Goal: Task Accomplishment & Management: Use online tool/utility

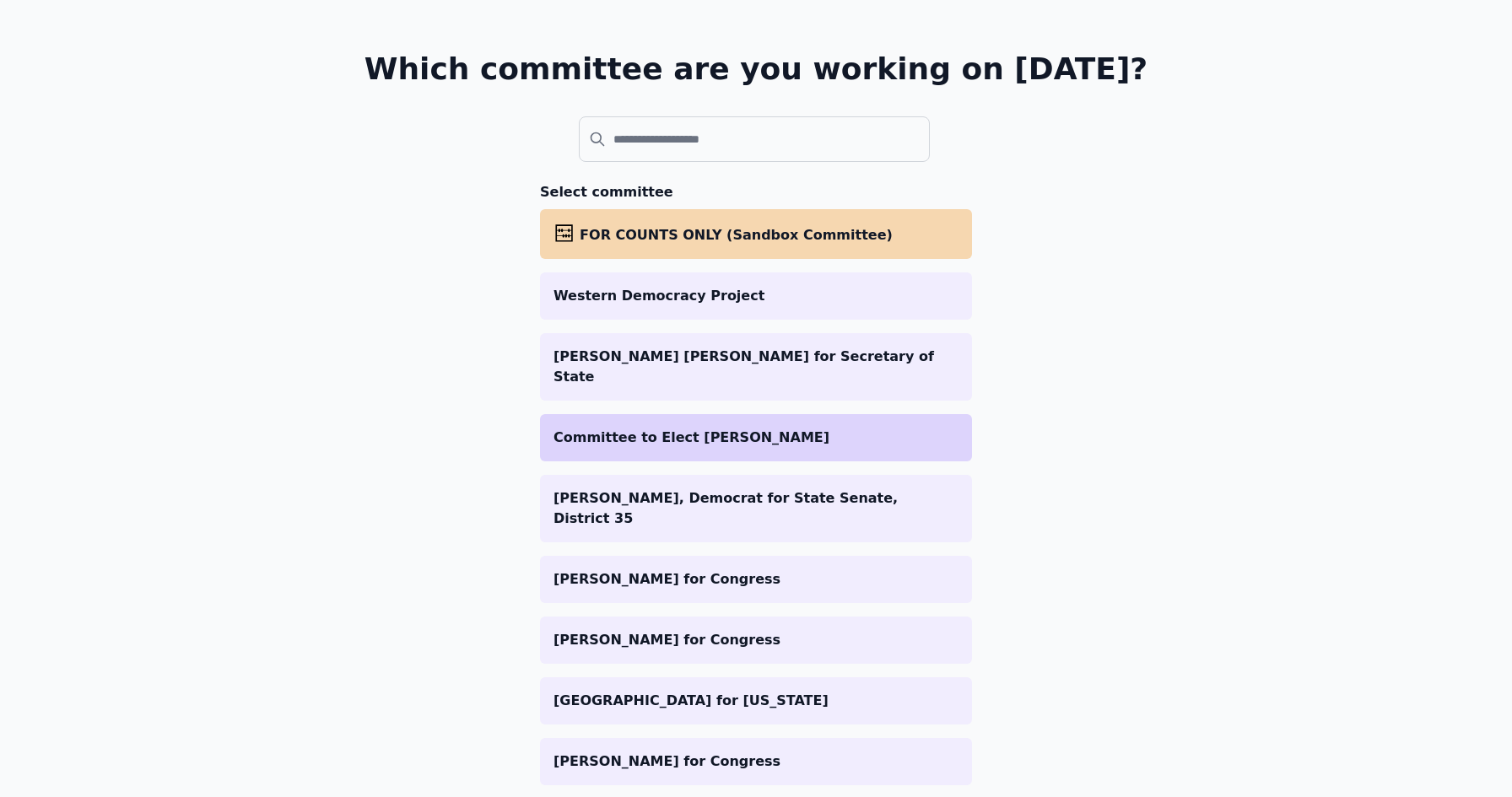
scroll to position [85, 0]
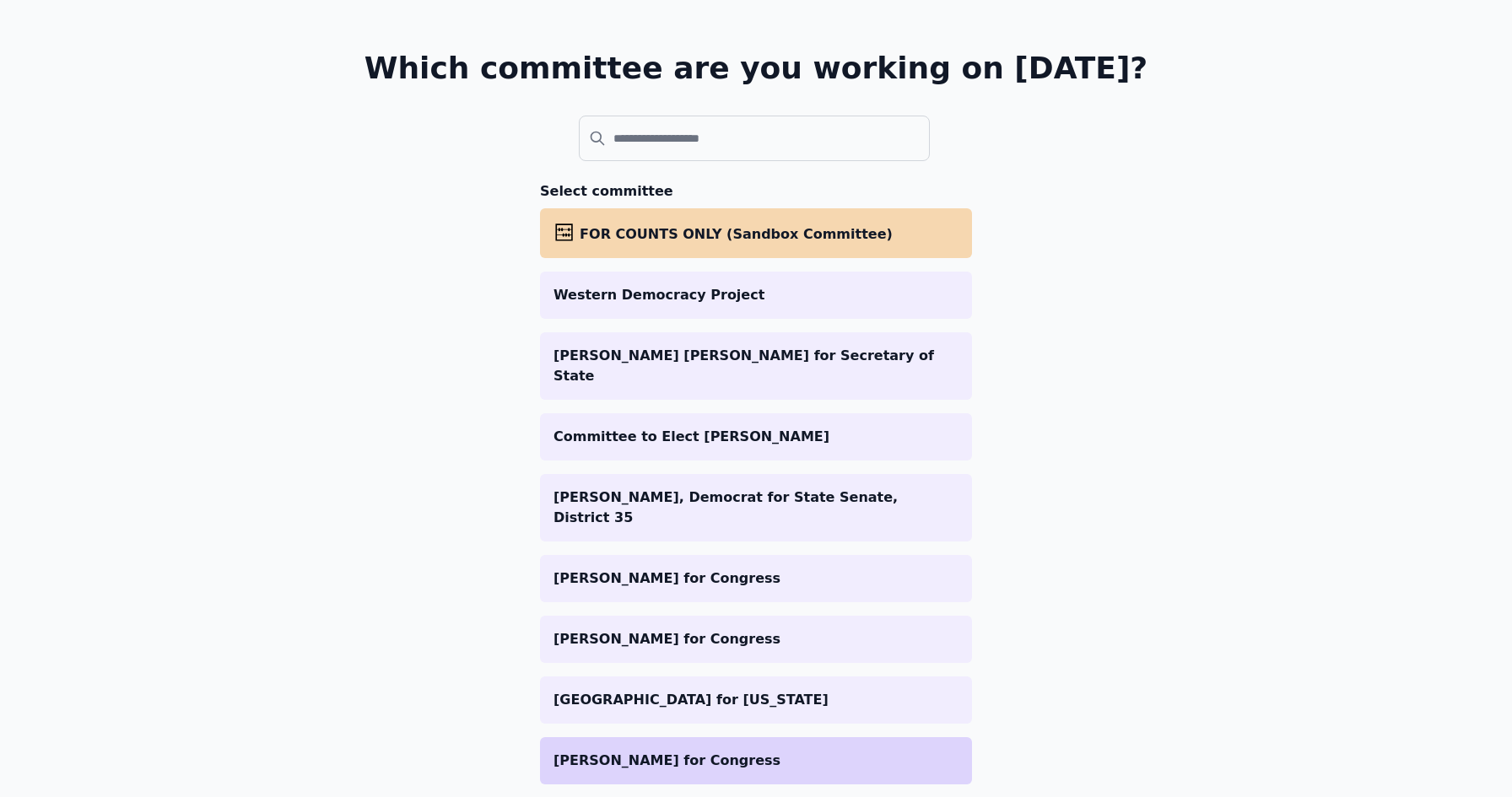
click at [651, 736] on li "[PERSON_NAME] for Congress" at bounding box center [756, 760] width 432 height 47
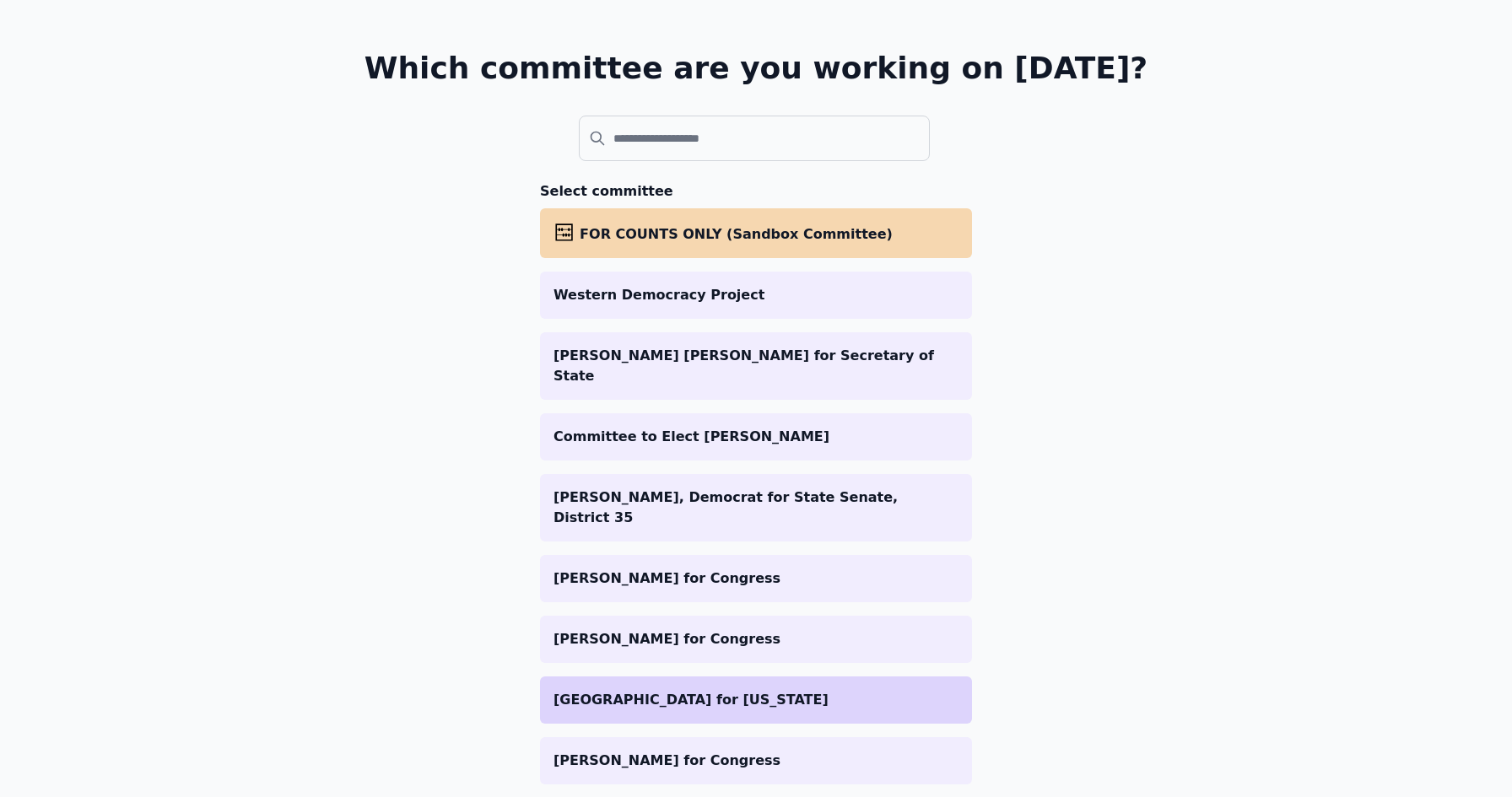
click at [702, 676] on li "[GEOGRAPHIC_DATA] for [US_STATE]" at bounding box center [756, 699] width 432 height 47
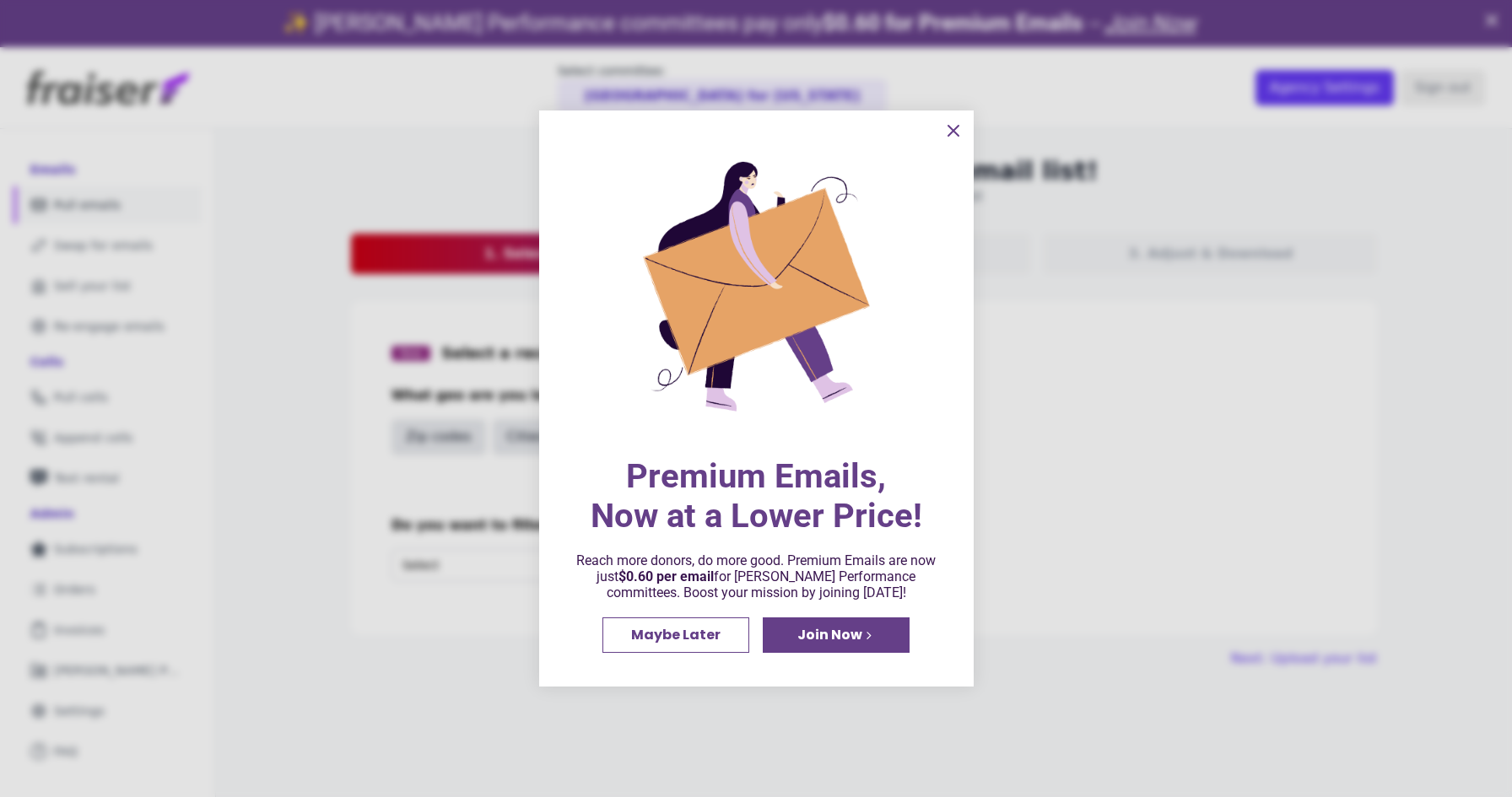
click at [818, 641] on span "Join Now" at bounding box center [830, 634] width 65 height 13
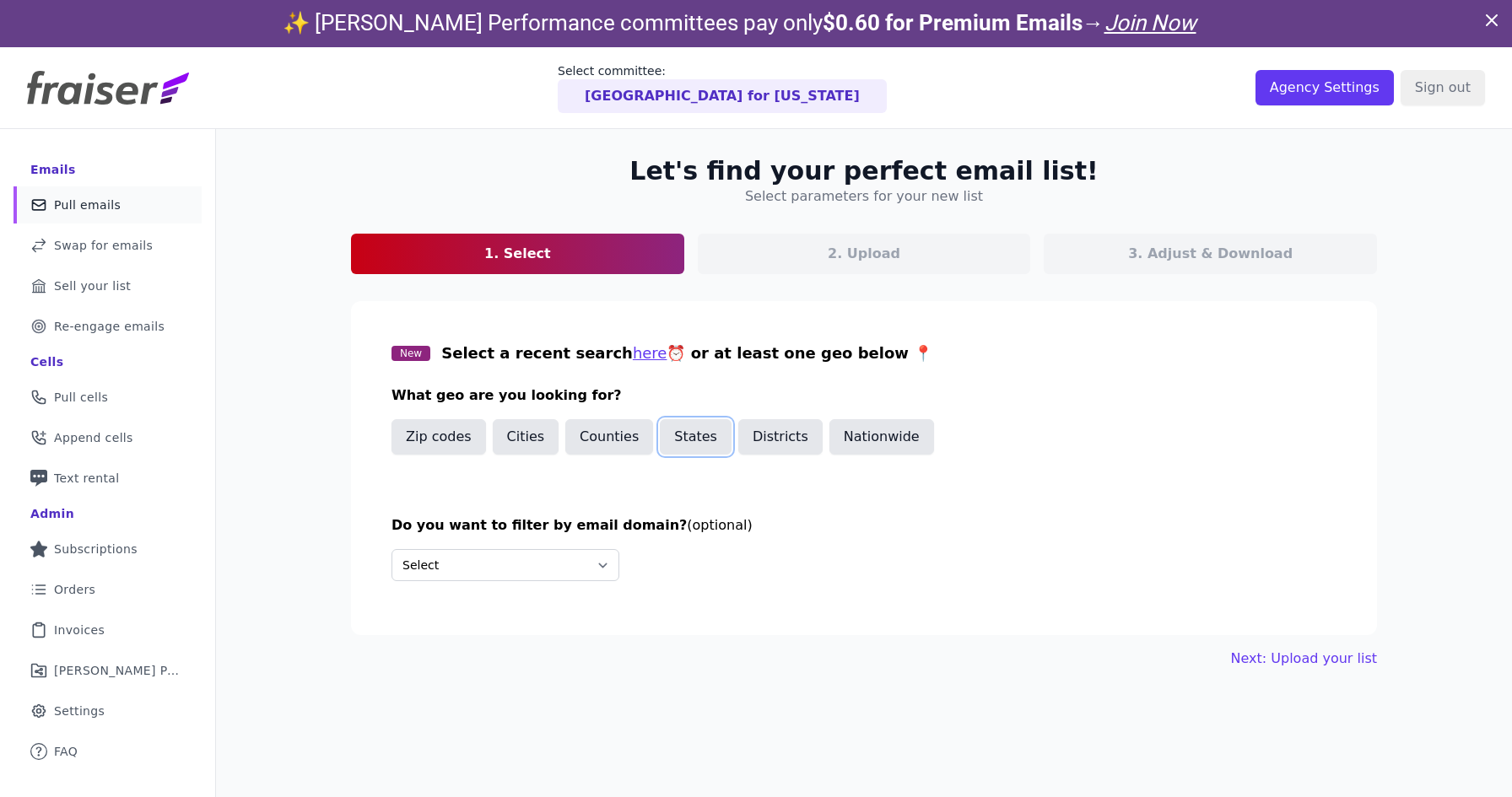
click at [694, 432] on button "States" at bounding box center [695, 437] width 71 height 36
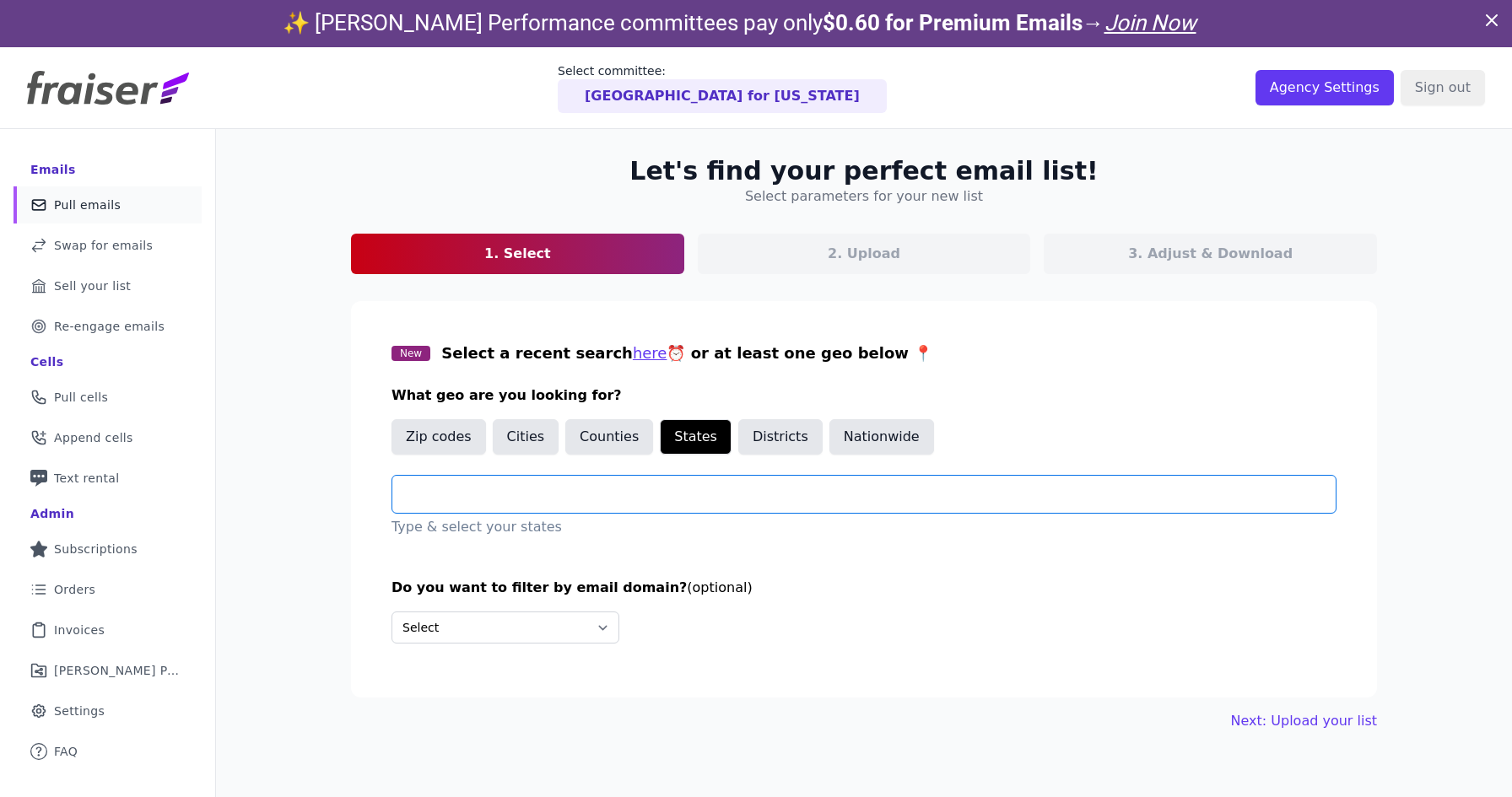
click at [499, 495] on input "text" at bounding box center [870, 493] width 929 height 20
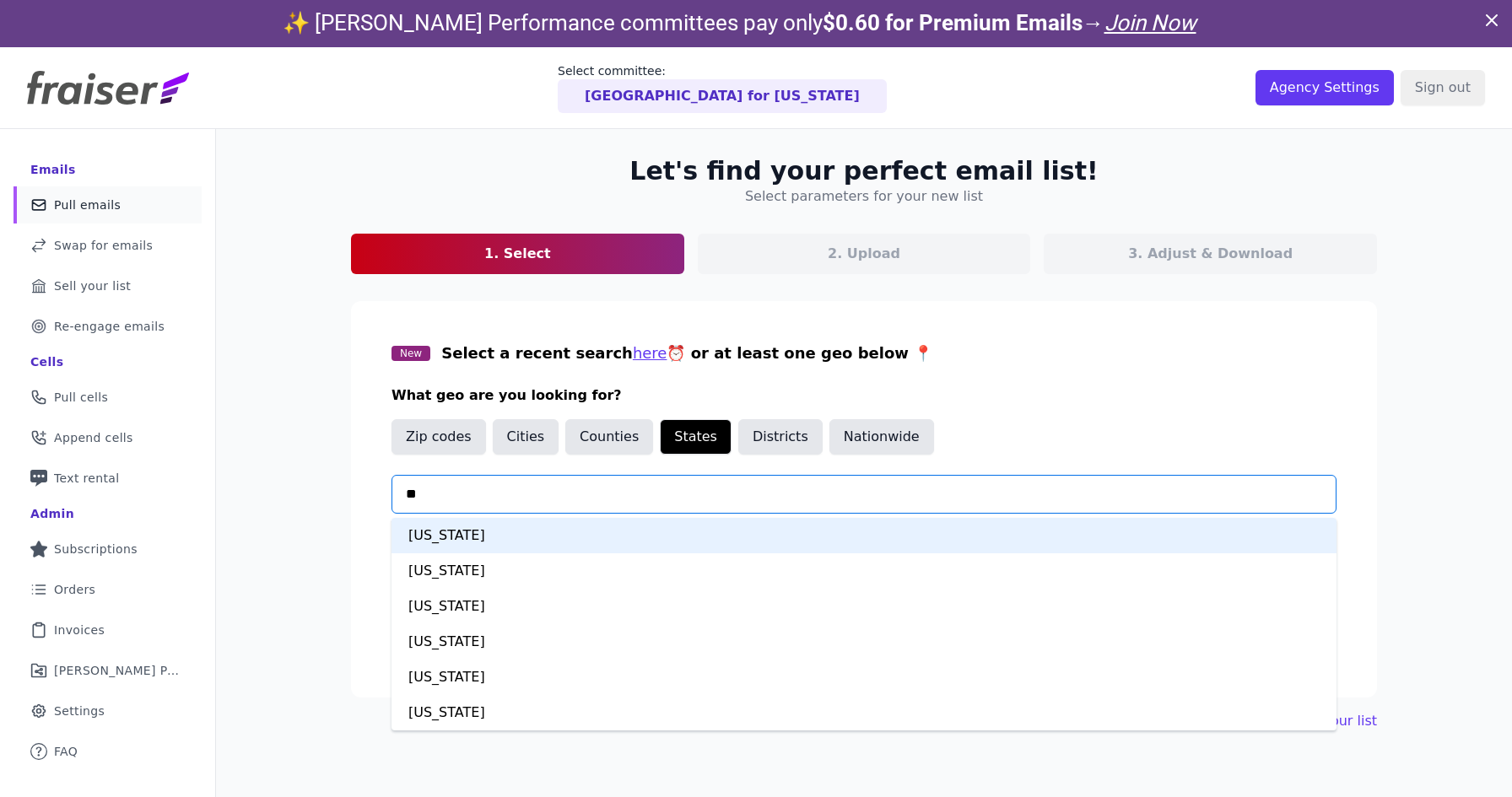
type input "***"
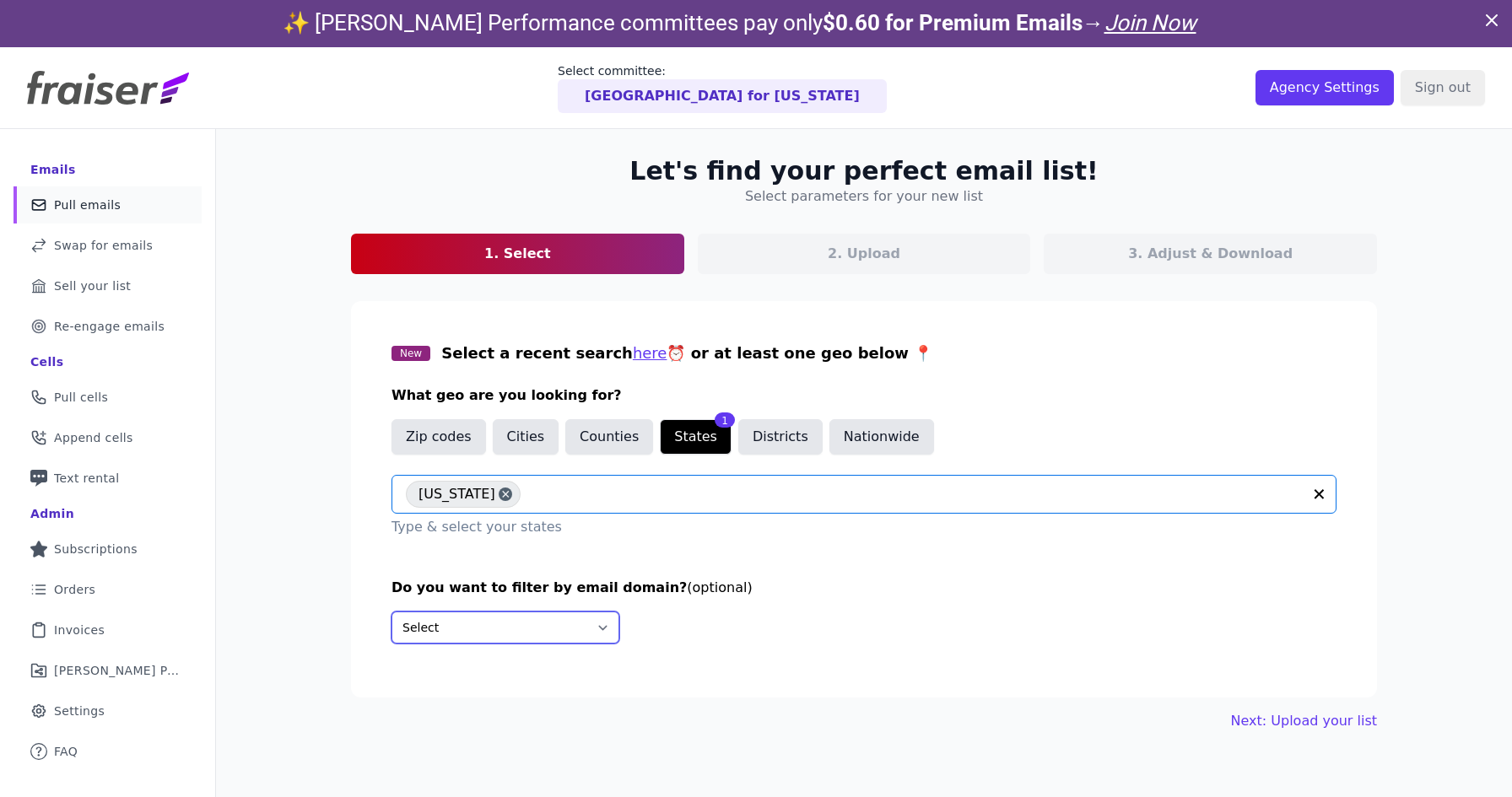
click at [495, 631] on select "Select Include only these domains Include none of these domains" at bounding box center [505, 627] width 228 height 32
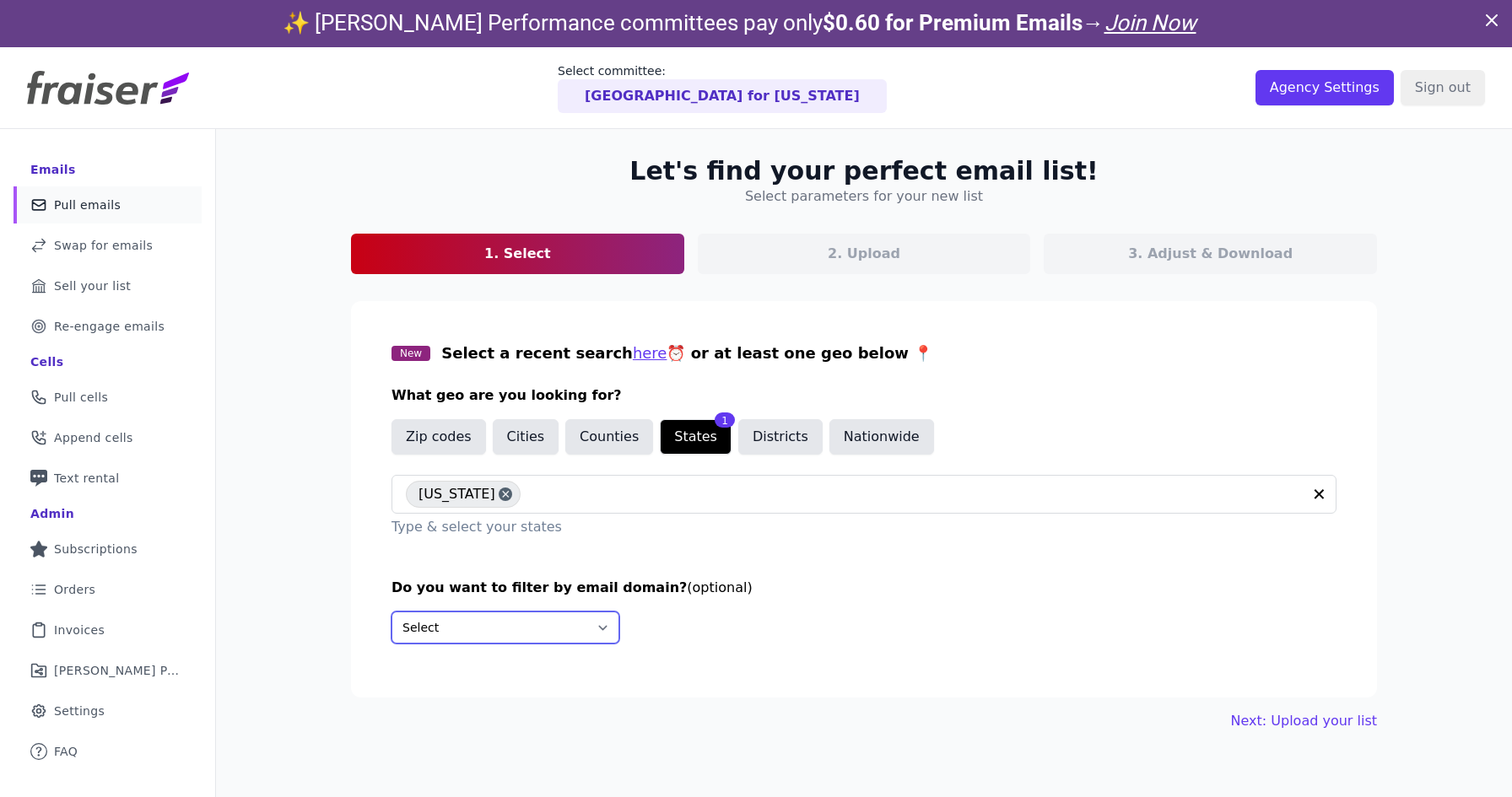
click at [391, 611] on select "Select Include only these domains Include none of these domains" at bounding box center [505, 627] width 228 height 32
click at [1286, 728] on link "Next: Upload your list" at bounding box center [1304, 720] width 146 height 20
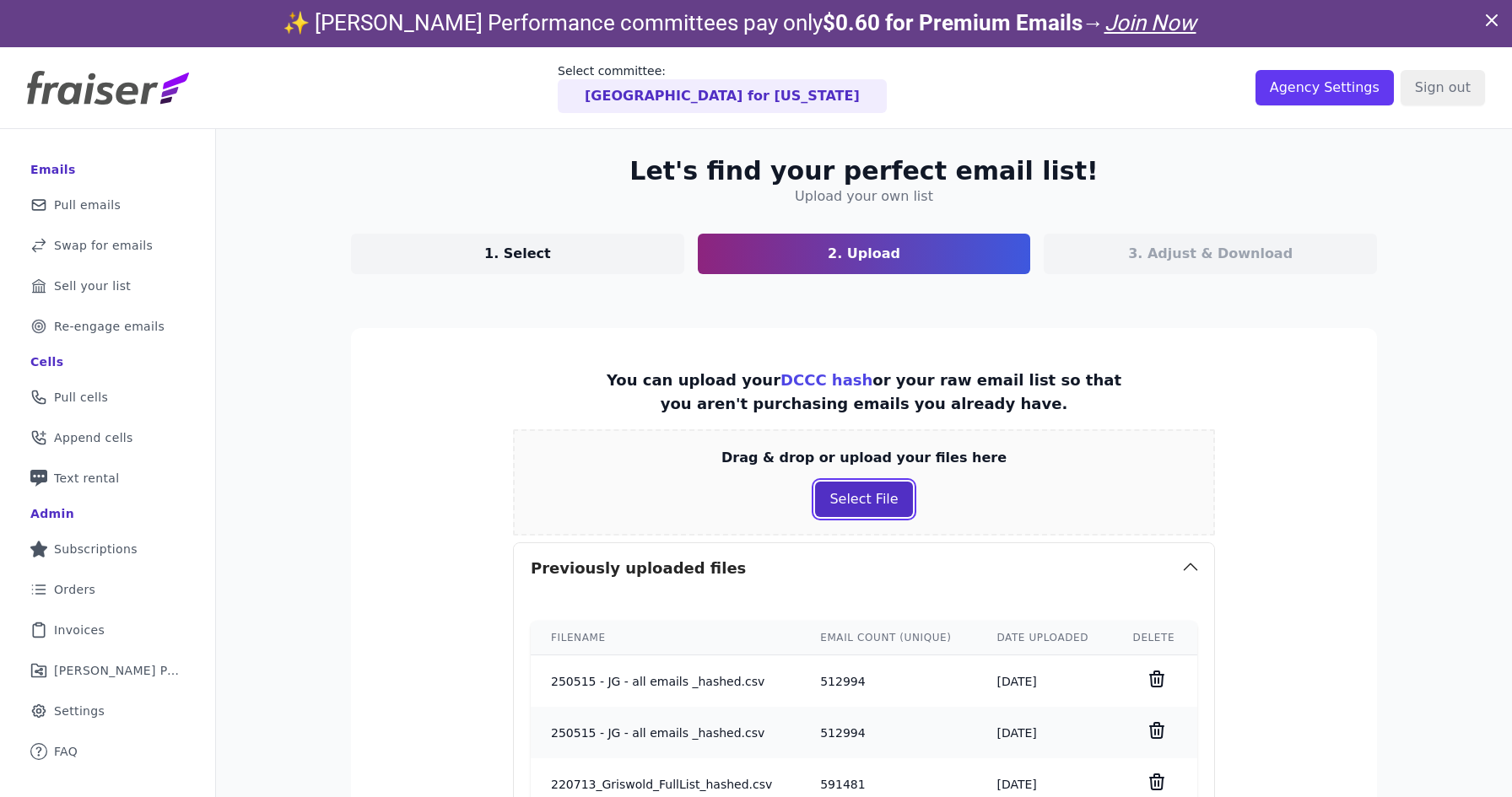
click at [861, 488] on button "Select File" at bounding box center [863, 500] width 97 height 36
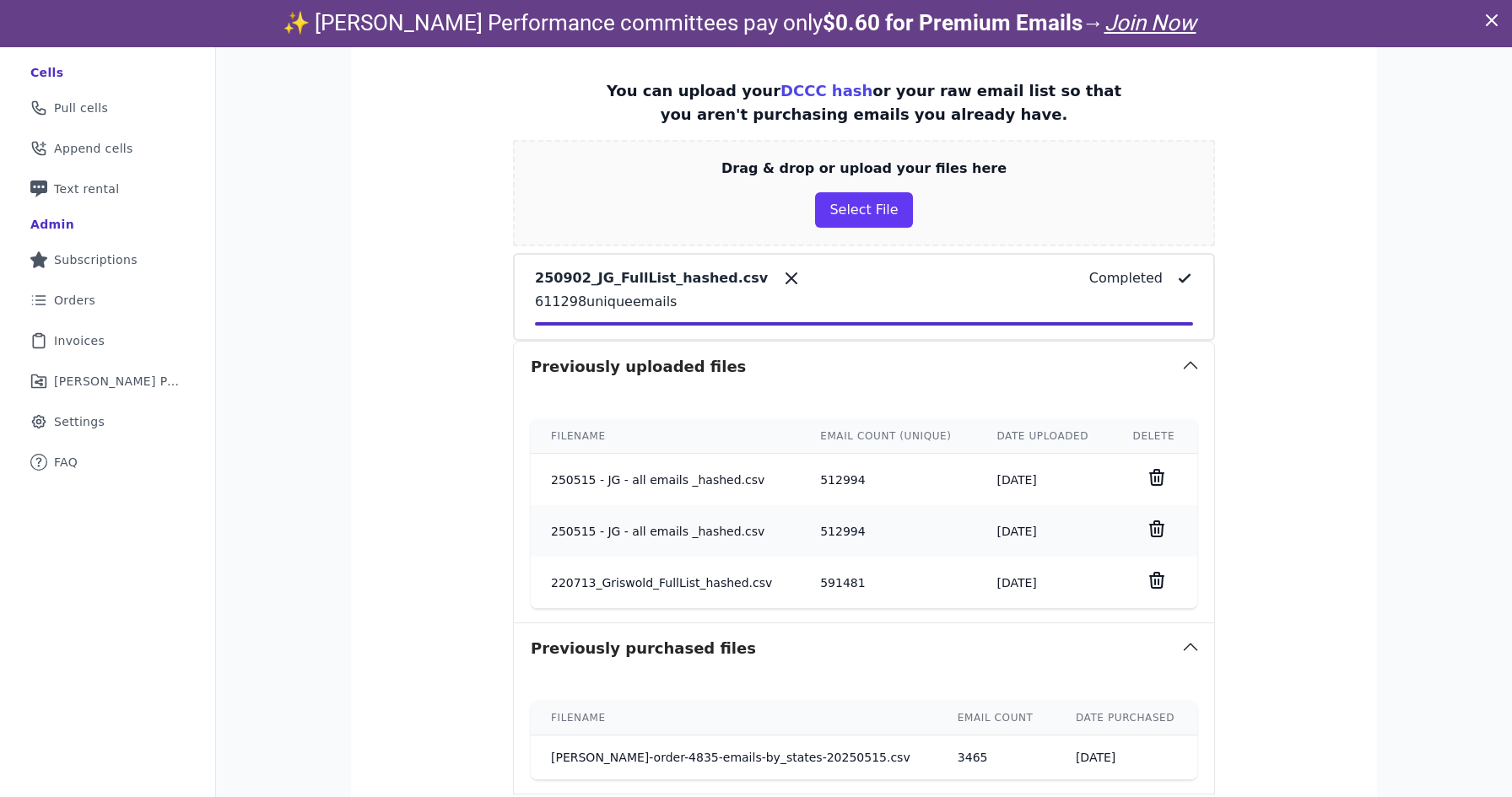
scroll to position [435, 0]
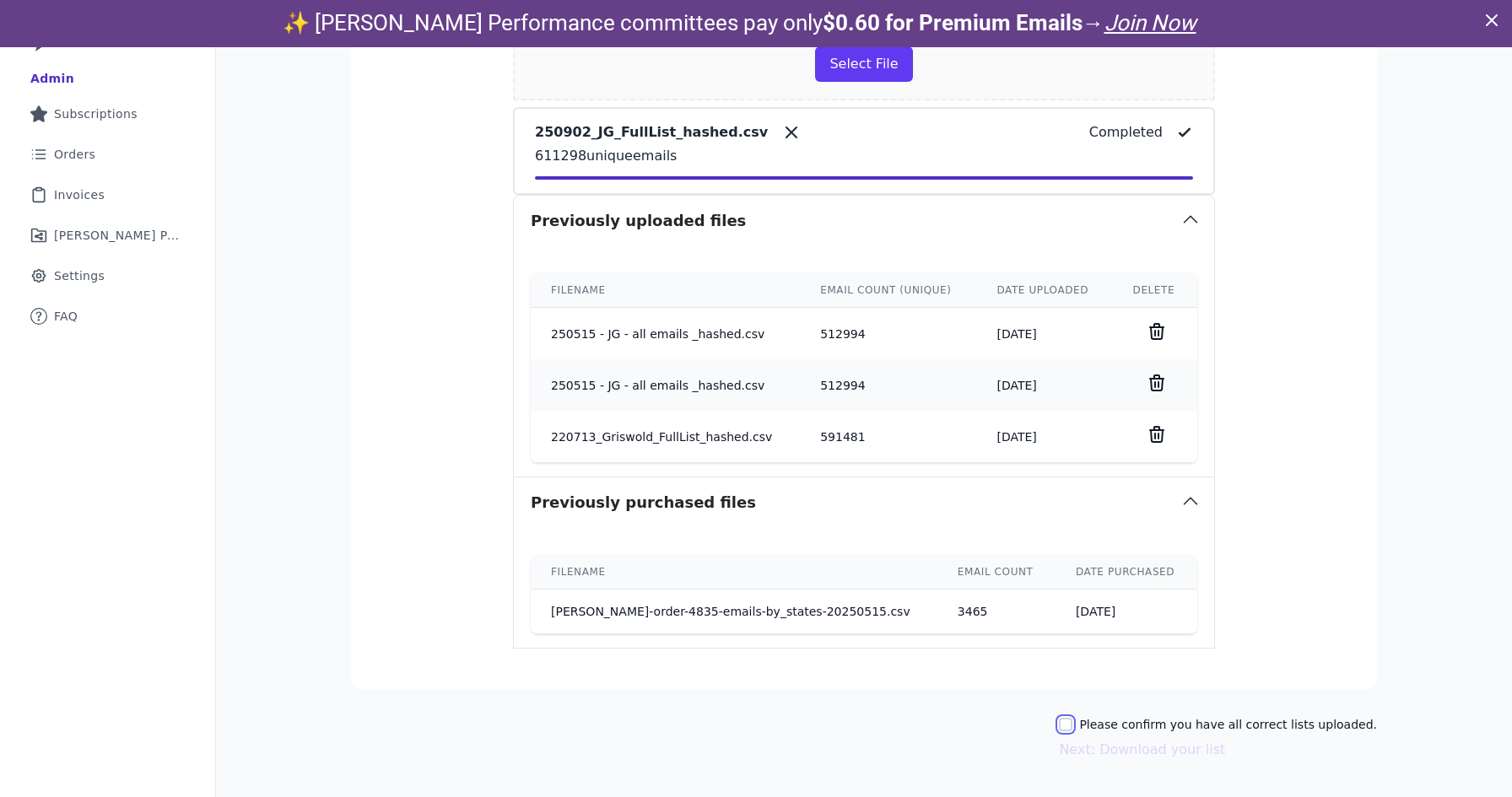
click at [1072, 725] on input "Please confirm you have all correct lists uploaded." at bounding box center [1065, 724] width 13 height 13
checkbox input "true"
click at [1104, 752] on button "Next: Download your list" at bounding box center [1141, 749] width 167 height 20
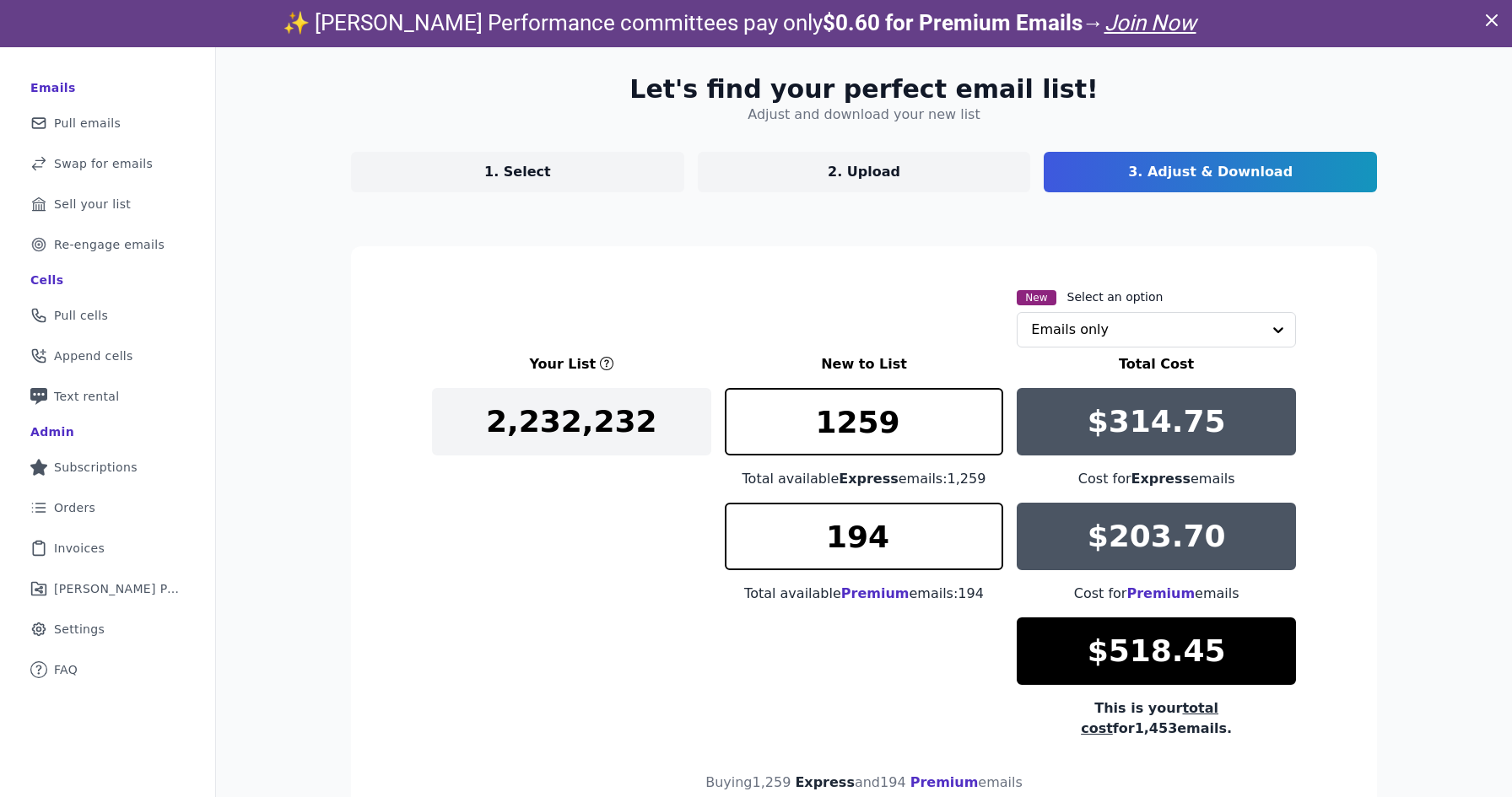
scroll to position [154, 0]
